Goal: Navigation & Orientation: Find specific page/section

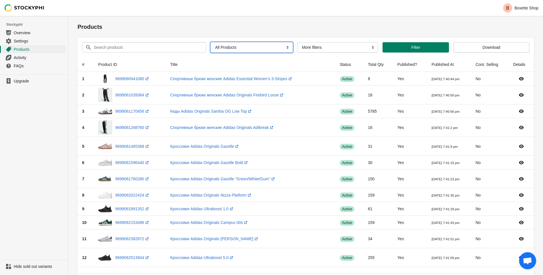
click at [274, 45] on select "All Products InStock InStock Published InStock Un-Published OOS OOS Published O…" at bounding box center [252, 47] width 82 height 10
click at [238, 30] on h1 "Products" at bounding box center [305, 27] width 456 height 8
click at [26, 41] on span "Settings" at bounding box center [39, 41] width 51 height 6
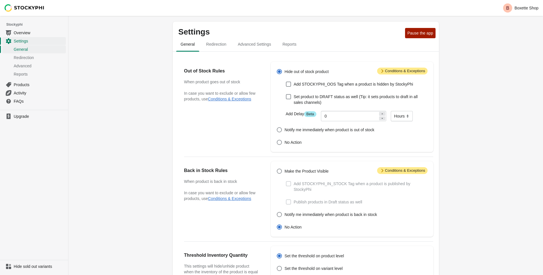
click at [24, 31] on span "Overview" at bounding box center [39, 33] width 51 height 6
